Goal: Task Accomplishment & Management: Complete application form

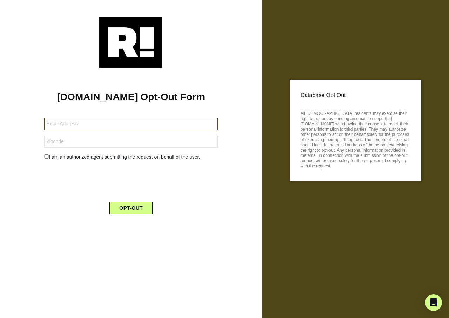
type input "[EMAIL_ADDRESS][DOMAIN_NAME]"
type input "53066"
type input "[EMAIL_ADDRESS][DOMAIN_NAME]"
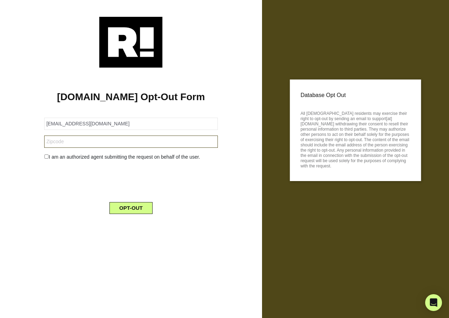
type input "53066"
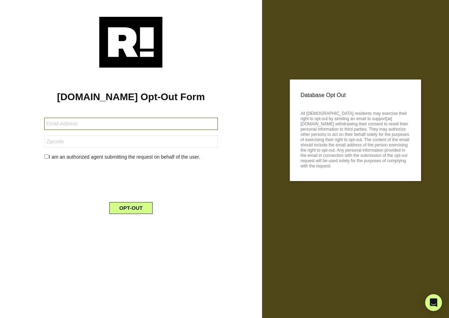
type input "[EMAIL_ADDRESS][DOMAIN_NAME]"
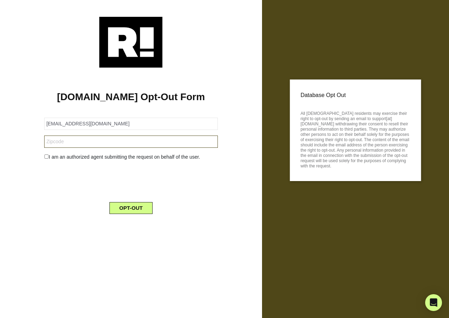
type input "53066"
